Goal: Use online tool/utility: Utilize a website feature to perform a specific function

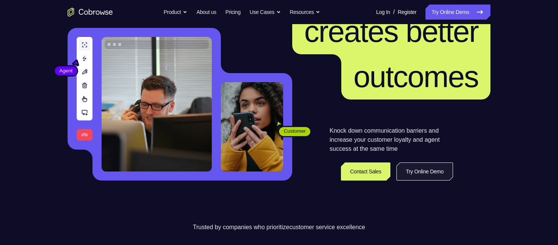
scroll to position [75, 0]
click at [412, 170] on link "Try Online Demo" at bounding box center [424, 172] width 57 height 18
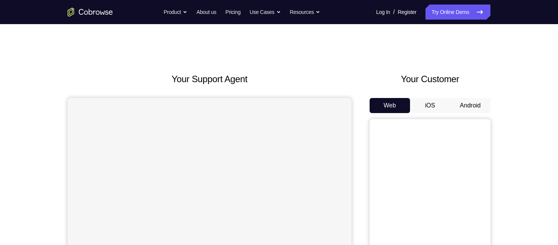
click at [469, 106] on button "Android" at bounding box center [470, 105] width 40 height 15
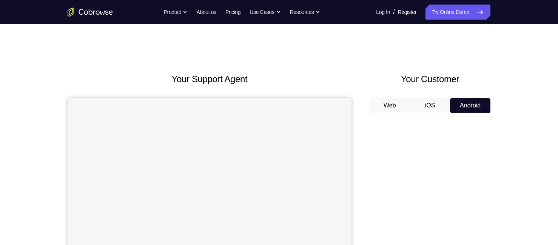
click at [482, 104] on button "Android" at bounding box center [470, 105] width 40 height 15
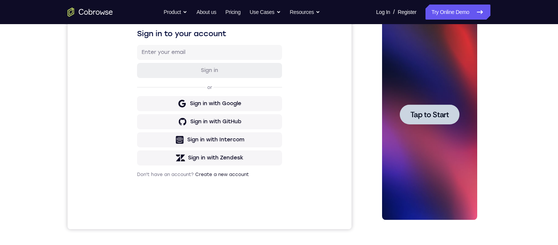
scroll to position [113, 0]
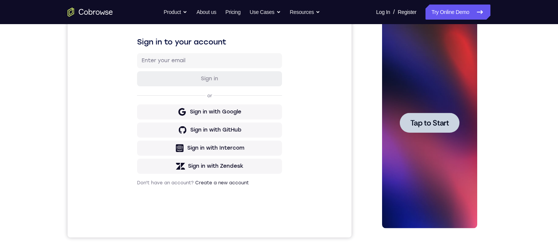
click at [431, 119] on span "Tap to Start" at bounding box center [429, 123] width 38 height 8
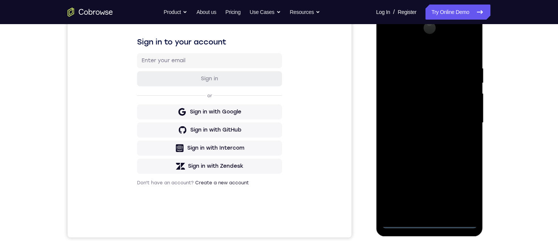
click at [428, 220] on div at bounding box center [429, 122] width 95 height 211
click at [428, 222] on div at bounding box center [429, 122] width 95 height 211
click at [465, 194] on div at bounding box center [429, 122] width 95 height 211
click at [402, 46] on div at bounding box center [429, 122] width 95 height 211
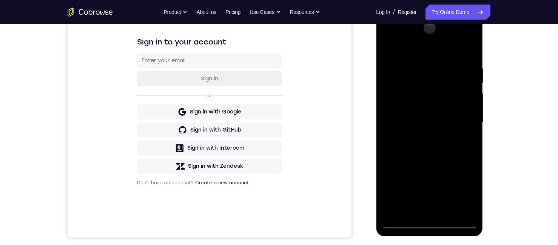
click at [462, 119] on div at bounding box center [429, 122] width 95 height 211
click at [426, 138] on div at bounding box center [429, 122] width 95 height 211
click at [433, 118] on div at bounding box center [429, 122] width 95 height 211
click at [446, 109] on div at bounding box center [429, 122] width 95 height 211
click at [426, 123] on div at bounding box center [429, 122] width 95 height 211
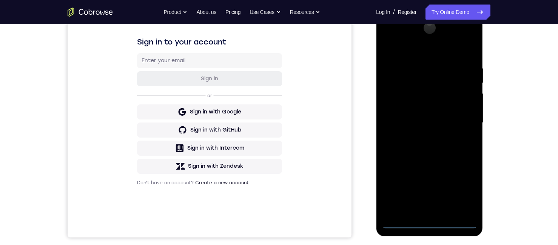
click at [416, 169] on div at bounding box center [429, 122] width 95 height 211
click at [435, 103] on div at bounding box center [429, 122] width 95 height 211
click at [386, 44] on div at bounding box center [429, 122] width 95 height 211
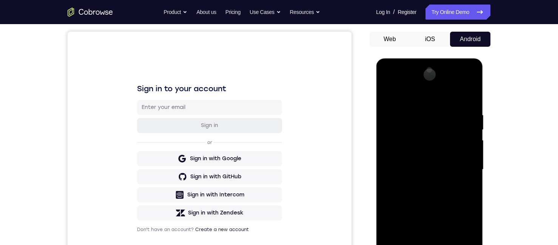
scroll to position [75, 0]
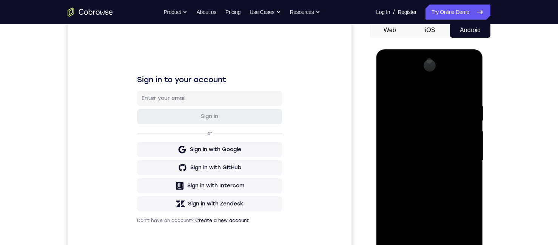
click at [430, 205] on div at bounding box center [429, 160] width 95 height 211
click at [426, 141] on div at bounding box center [429, 160] width 95 height 211
click at [421, 145] on div at bounding box center [429, 160] width 95 height 211
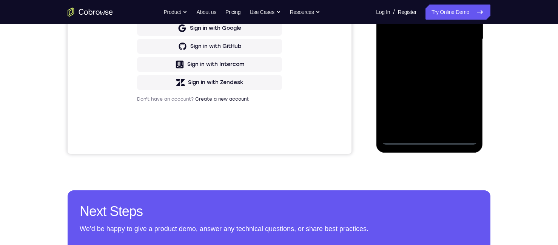
scroll to position [189, 0]
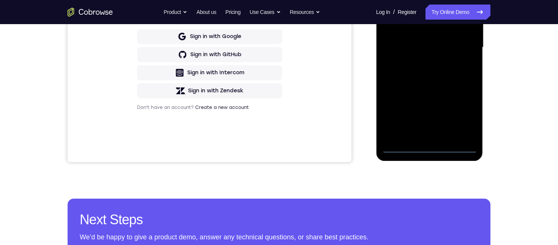
drag, startPoint x: 426, startPoint y: 63, endPoint x: 427, endPoint y: 68, distance: 5.7
click at [424, 45] on div at bounding box center [429, 47] width 95 height 211
click at [445, 132] on div at bounding box center [429, 47] width 95 height 211
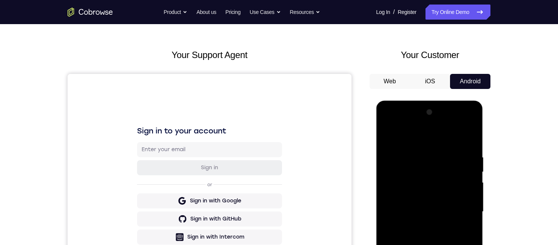
scroll to position [38, 0]
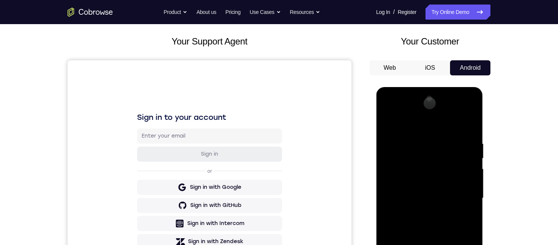
click at [443, 188] on div at bounding box center [429, 198] width 95 height 211
click at [428, 212] on div at bounding box center [429, 198] width 95 height 211
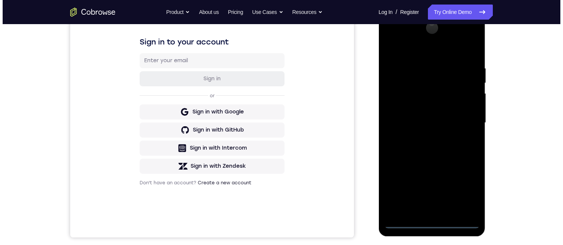
scroll to position [0, 0]
